Goal: Obtain resource: Download file/media

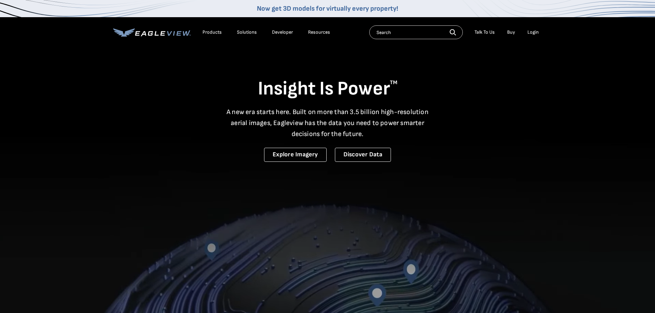
click at [531, 30] on div "Login" at bounding box center [532, 32] width 11 height 6
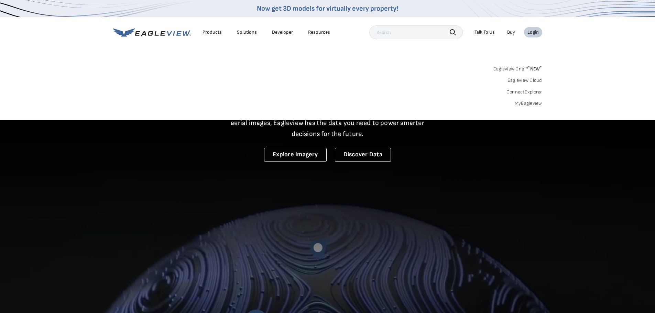
click at [517, 103] on link "MyEagleview" at bounding box center [527, 103] width 27 height 6
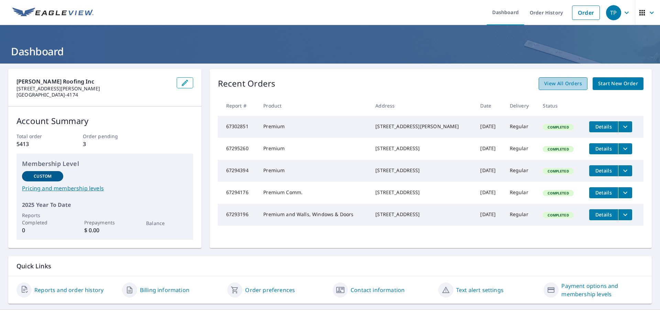
click at [544, 88] on span "View All Orders" at bounding box center [563, 83] width 38 height 9
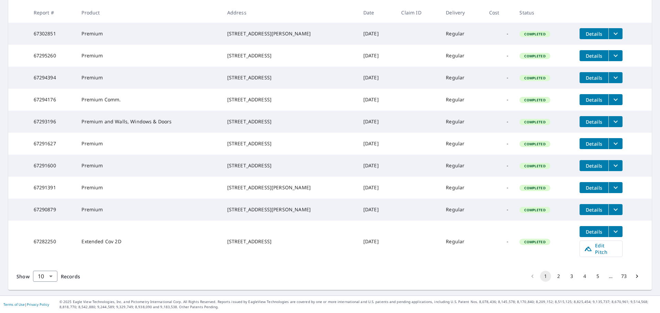
scroll to position [149, 0]
click at [47, 279] on body "TP TP Dashboard Order History Order TP Dashboard / Order History Order History …" at bounding box center [330, 156] width 660 height 313
click at [47, 302] on li "100" at bounding box center [45, 298] width 24 height 12
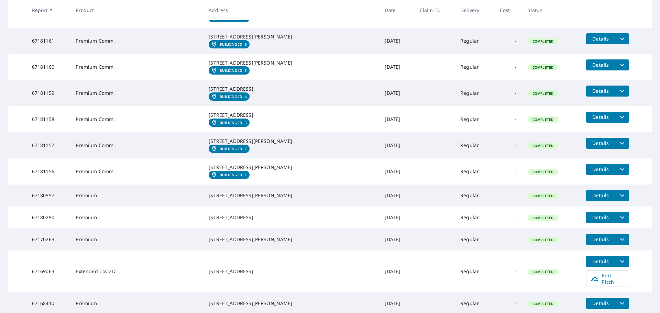
scroll to position [1065, 0]
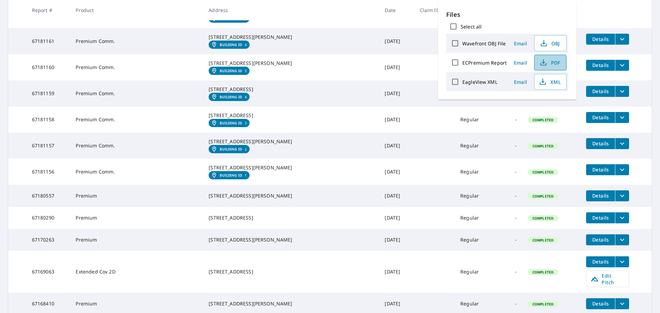
click at [547, 62] on span "PDF" at bounding box center [550, 62] width 22 height 8
